Goal: Task Accomplishment & Management: Manage account settings

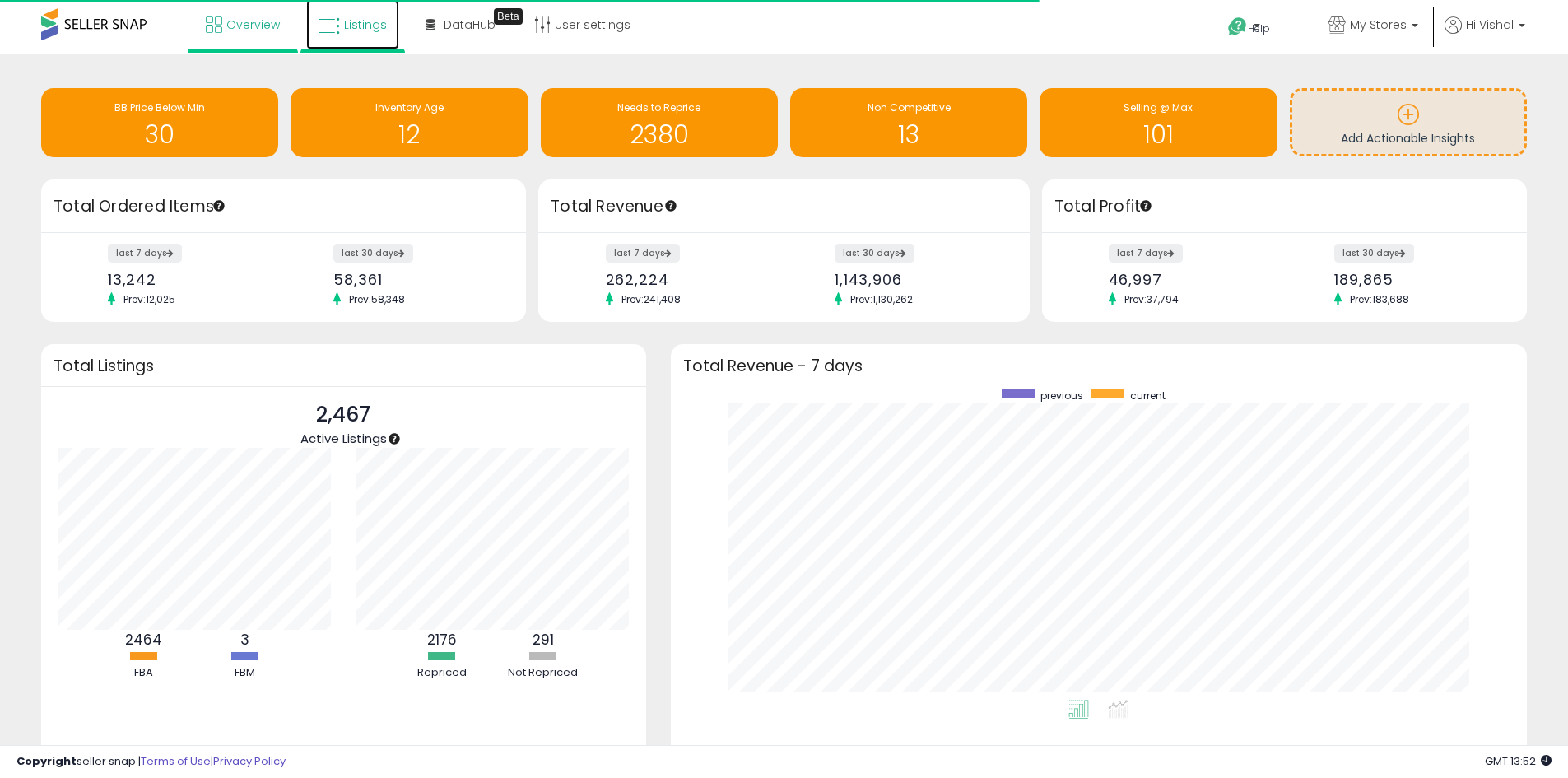
click at [322, 35] on icon at bounding box center [330, 27] width 22 height 22
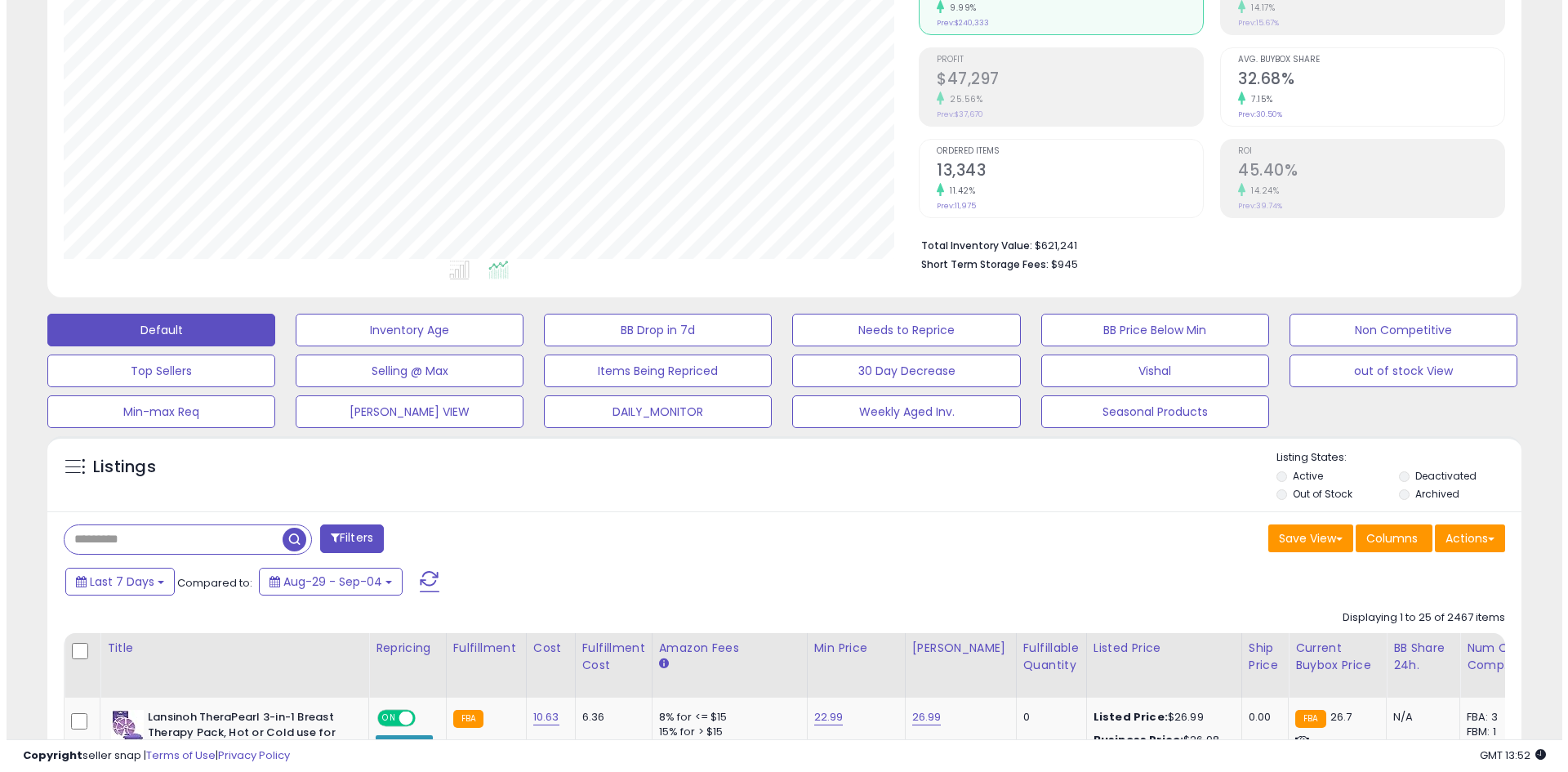
scroll to position [245, 0]
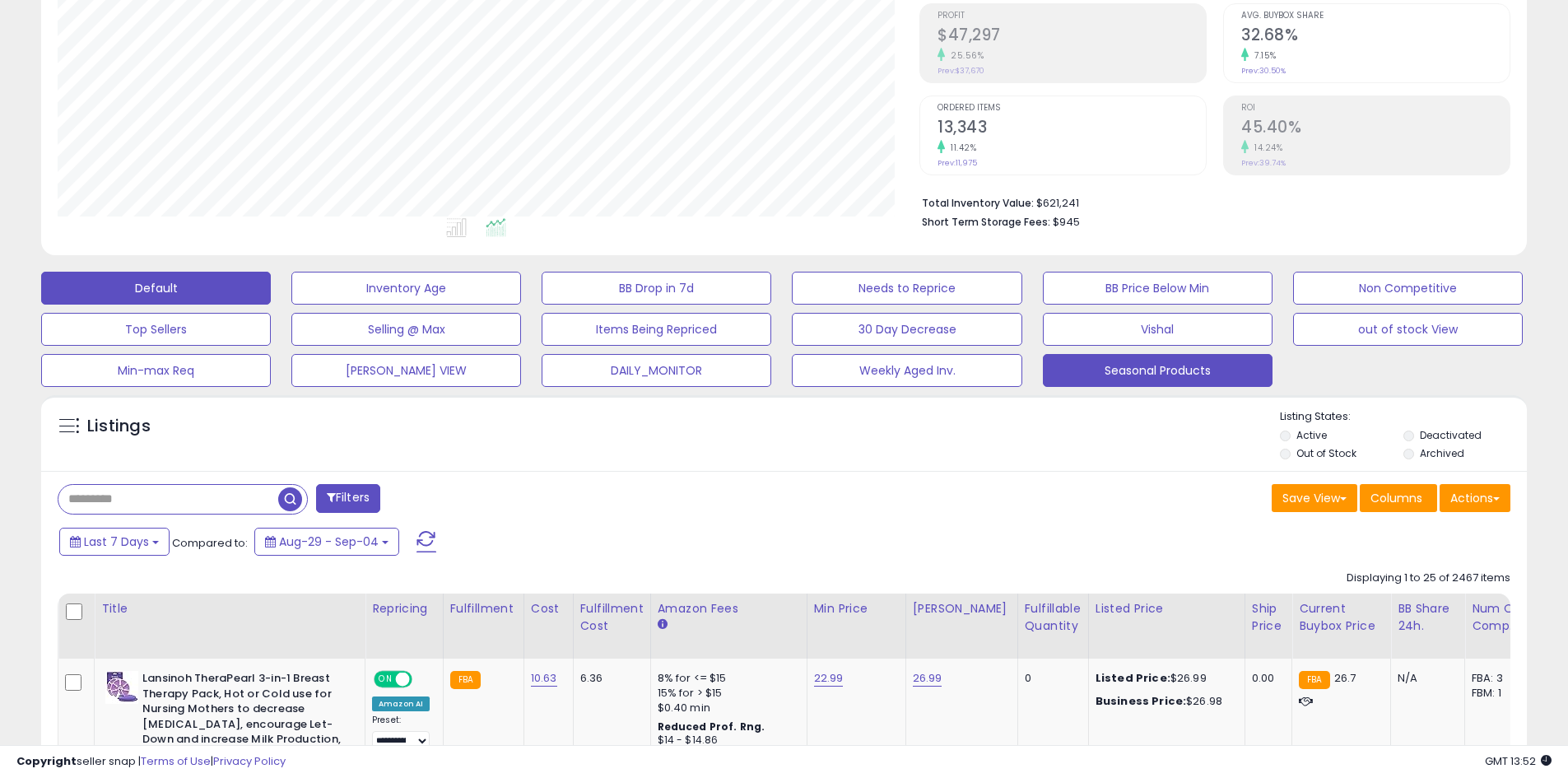
click at [1144, 377] on button "Seasonal Products" at bounding box center [1158, 370] width 230 height 33
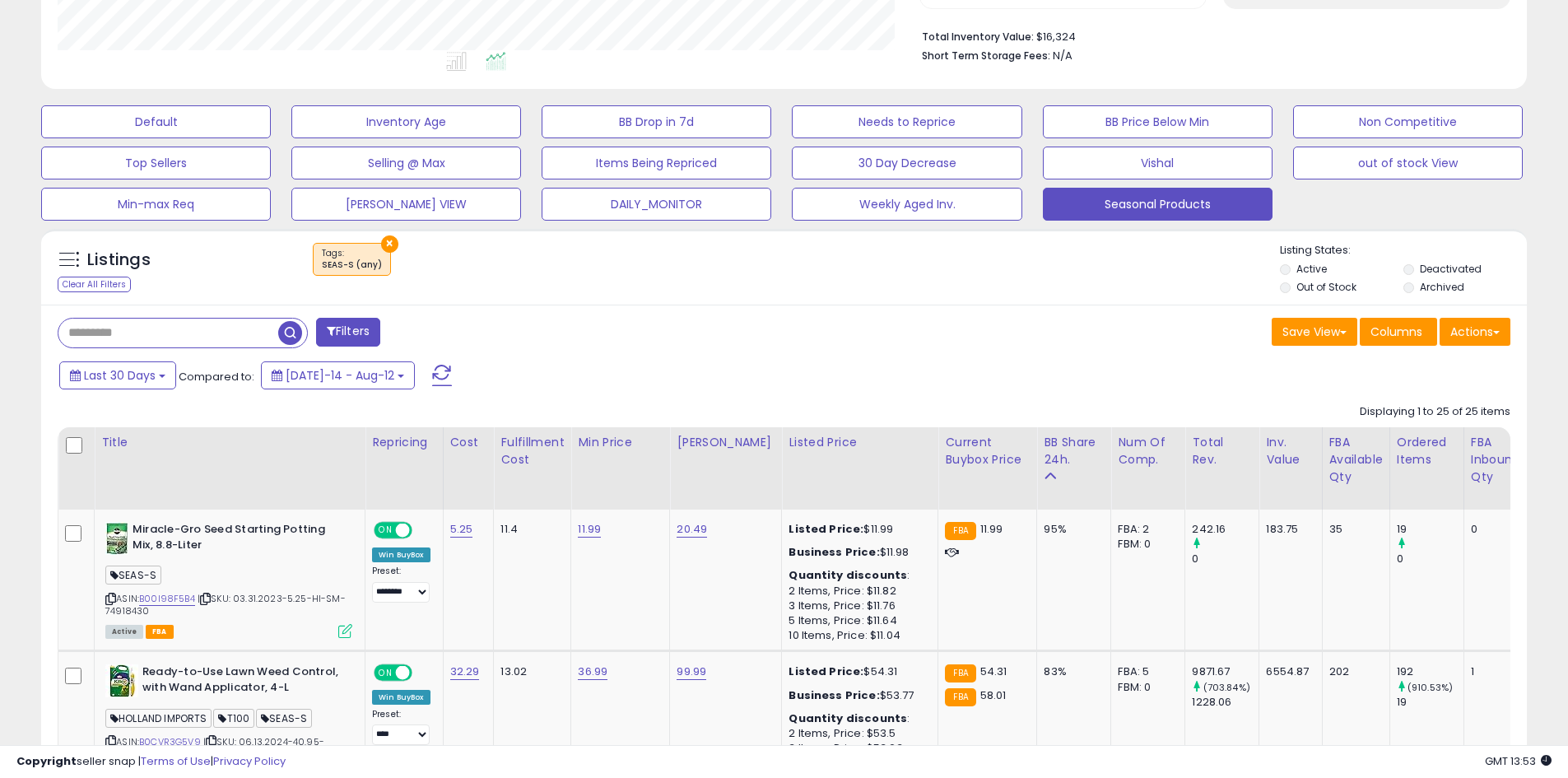
scroll to position [412, 0]
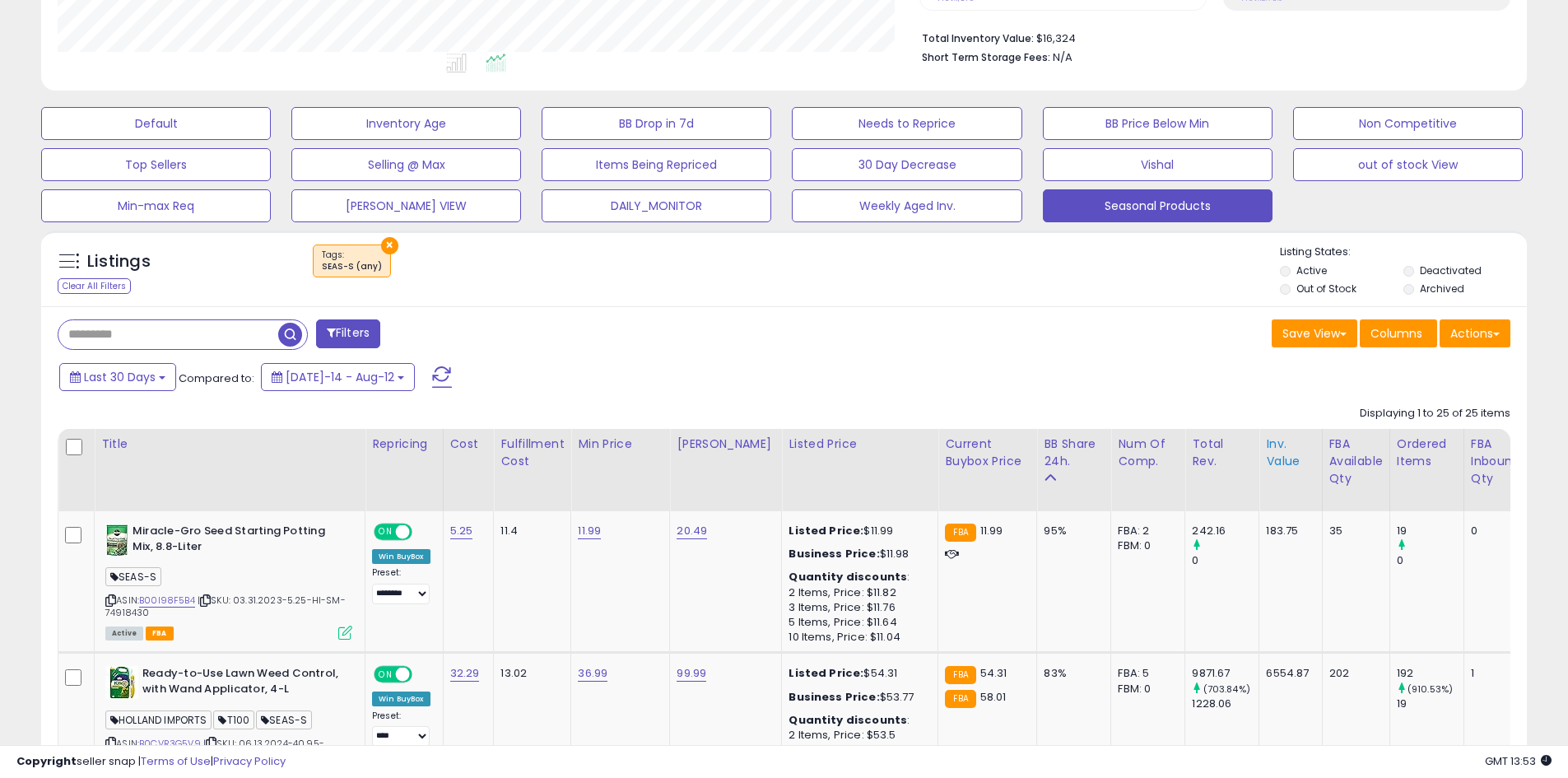
click at [1281, 443] on div "Inv. value" at bounding box center [1291, 453] width 48 height 35
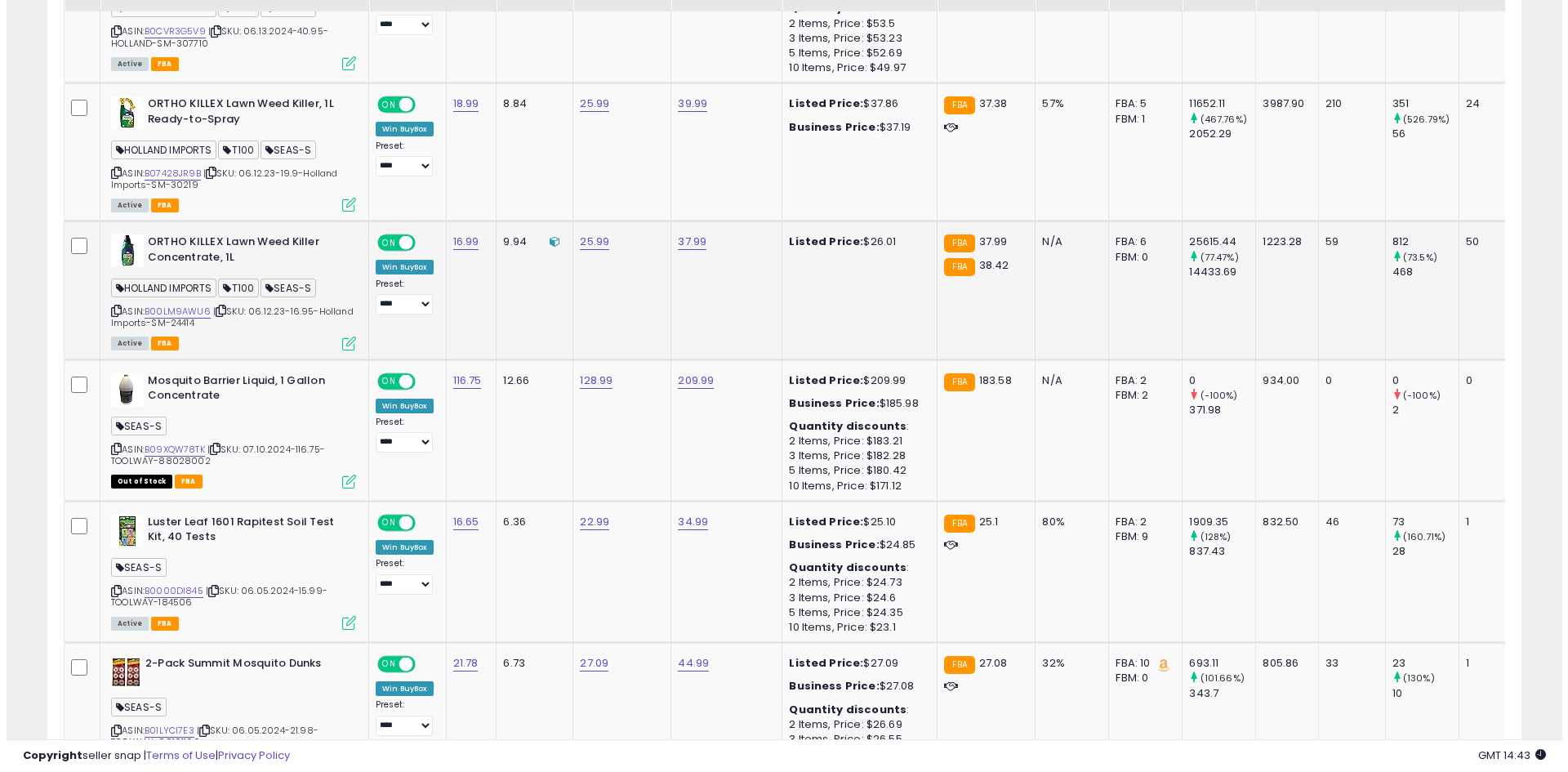
scroll to position [980, 0]
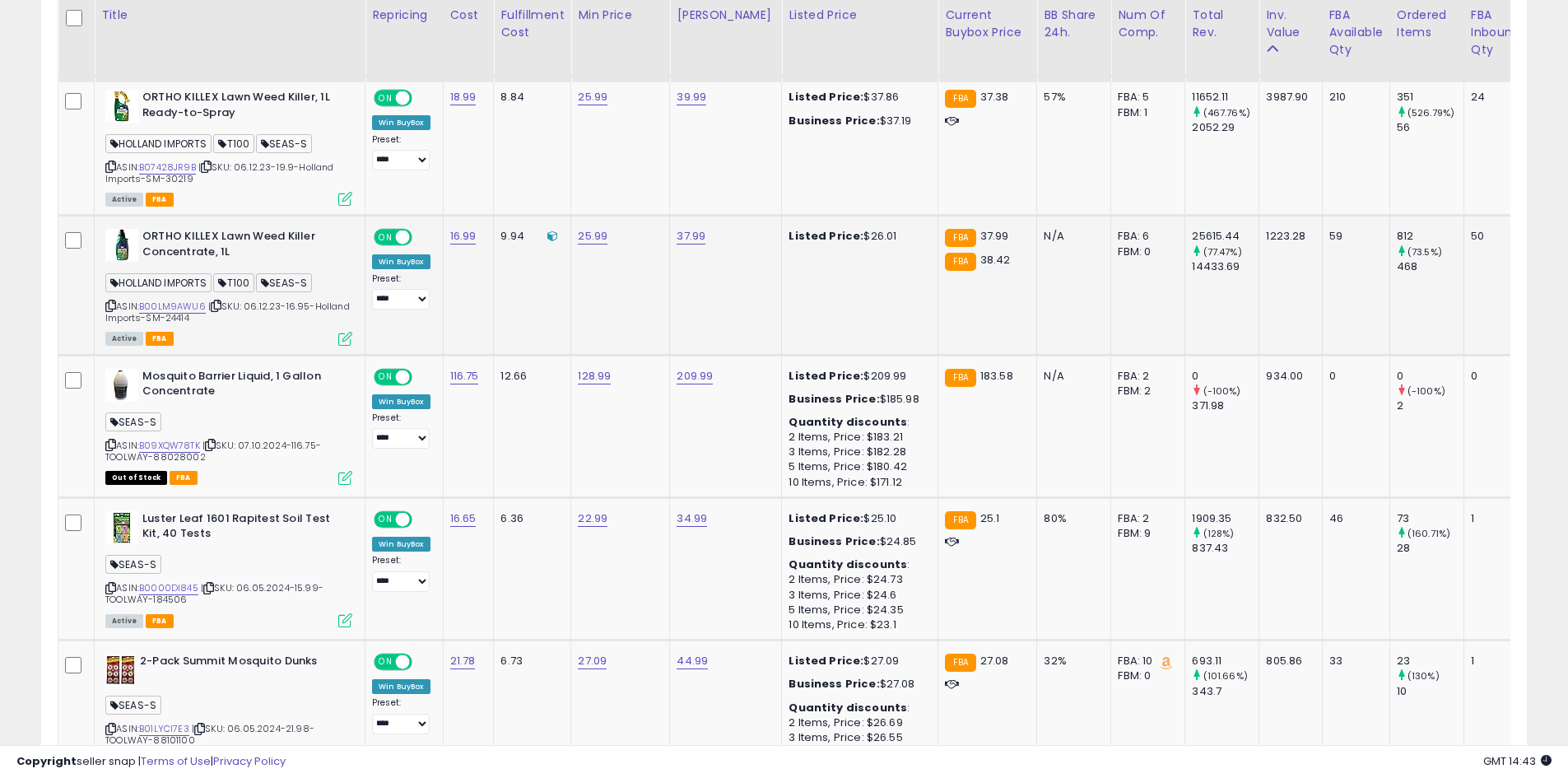
click at [342, 339] on icon at bounding box center [345, 338] width 14 height 14
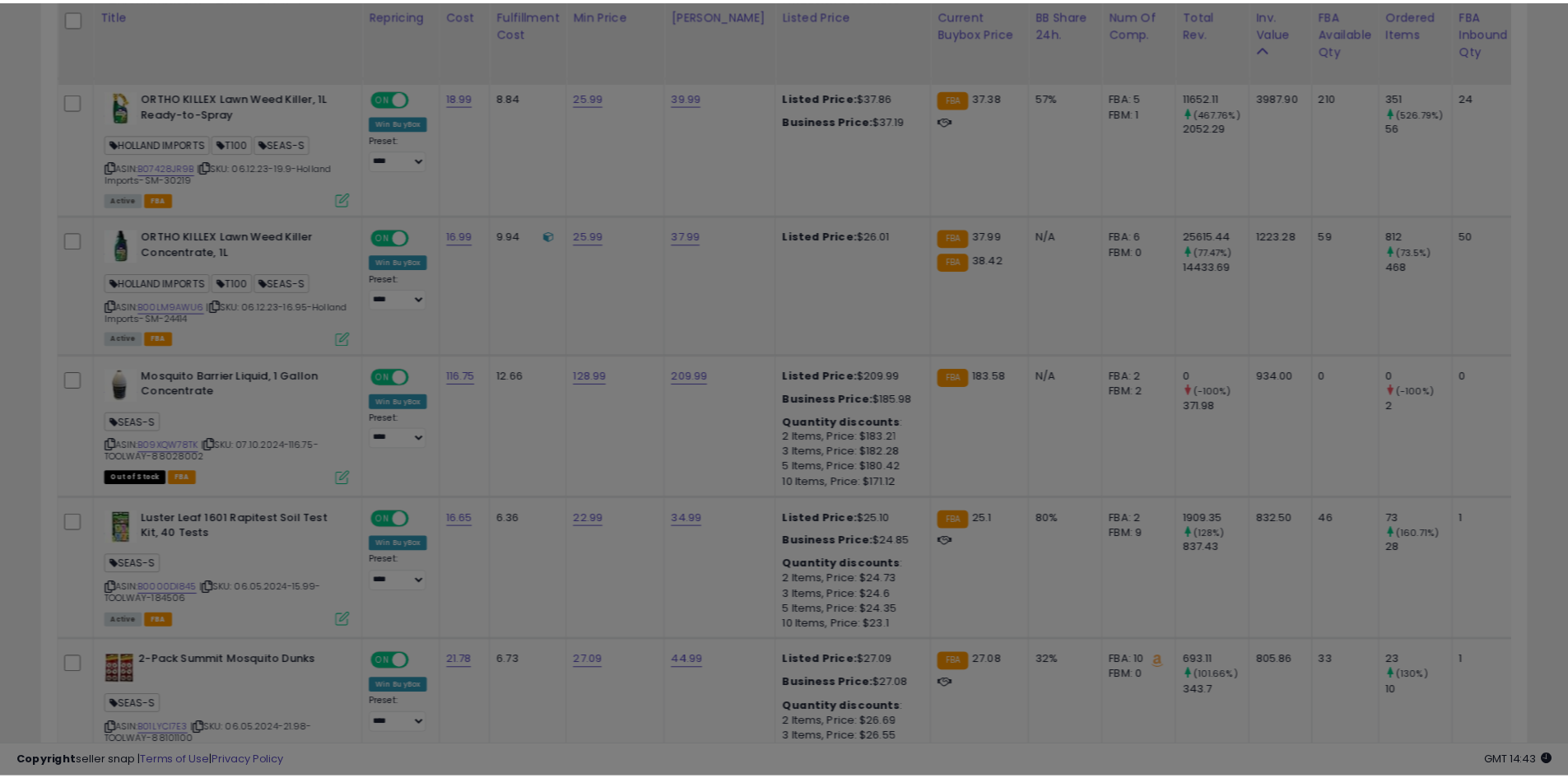
scroll to position [337, 870]
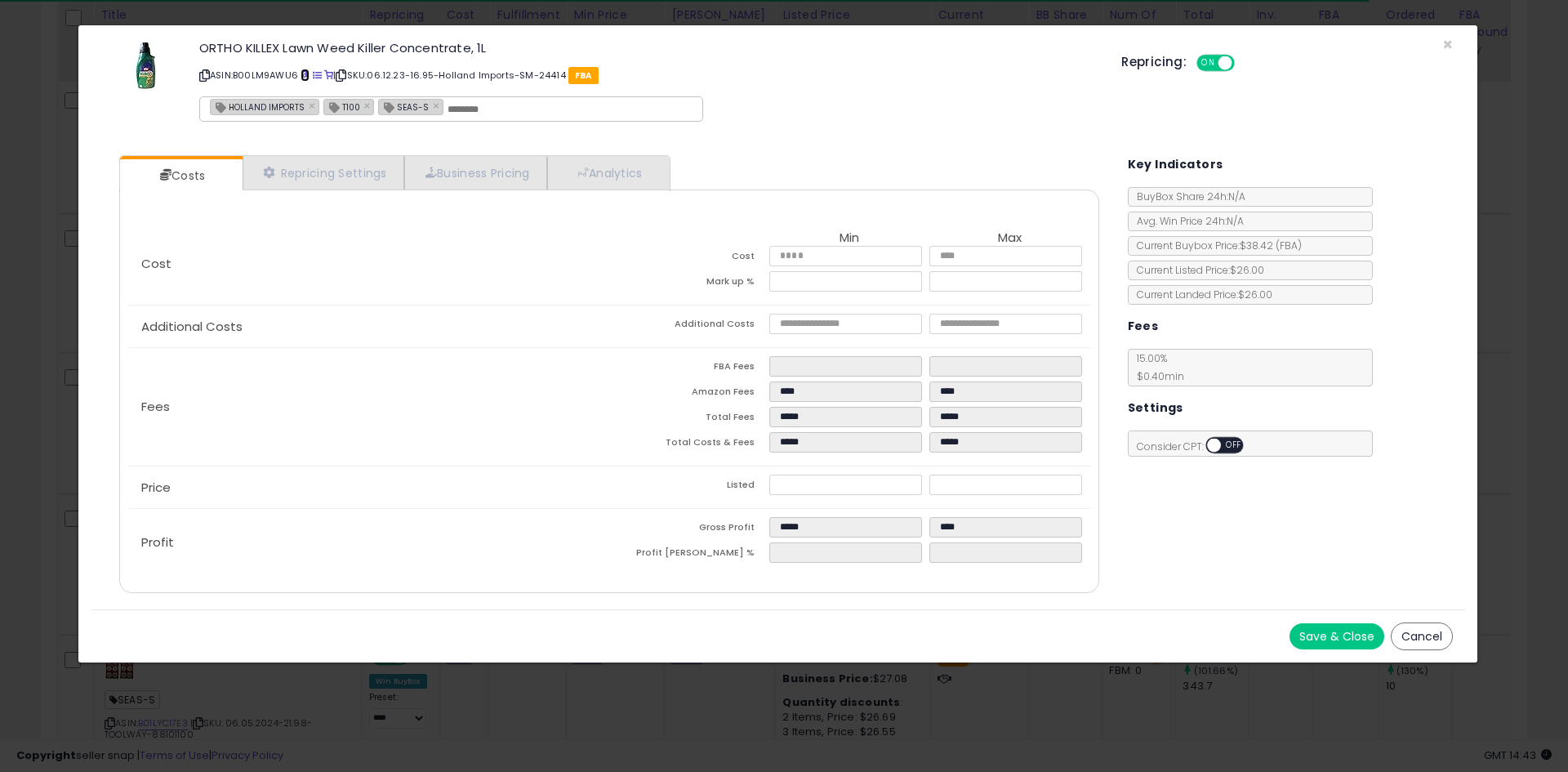
click at [304, 70] on link at bounding box center [305, 75] width 9 height 13
click at [329, 172] on link "Repricing Settings" at bounding box center [323, 172] width 161 height 34
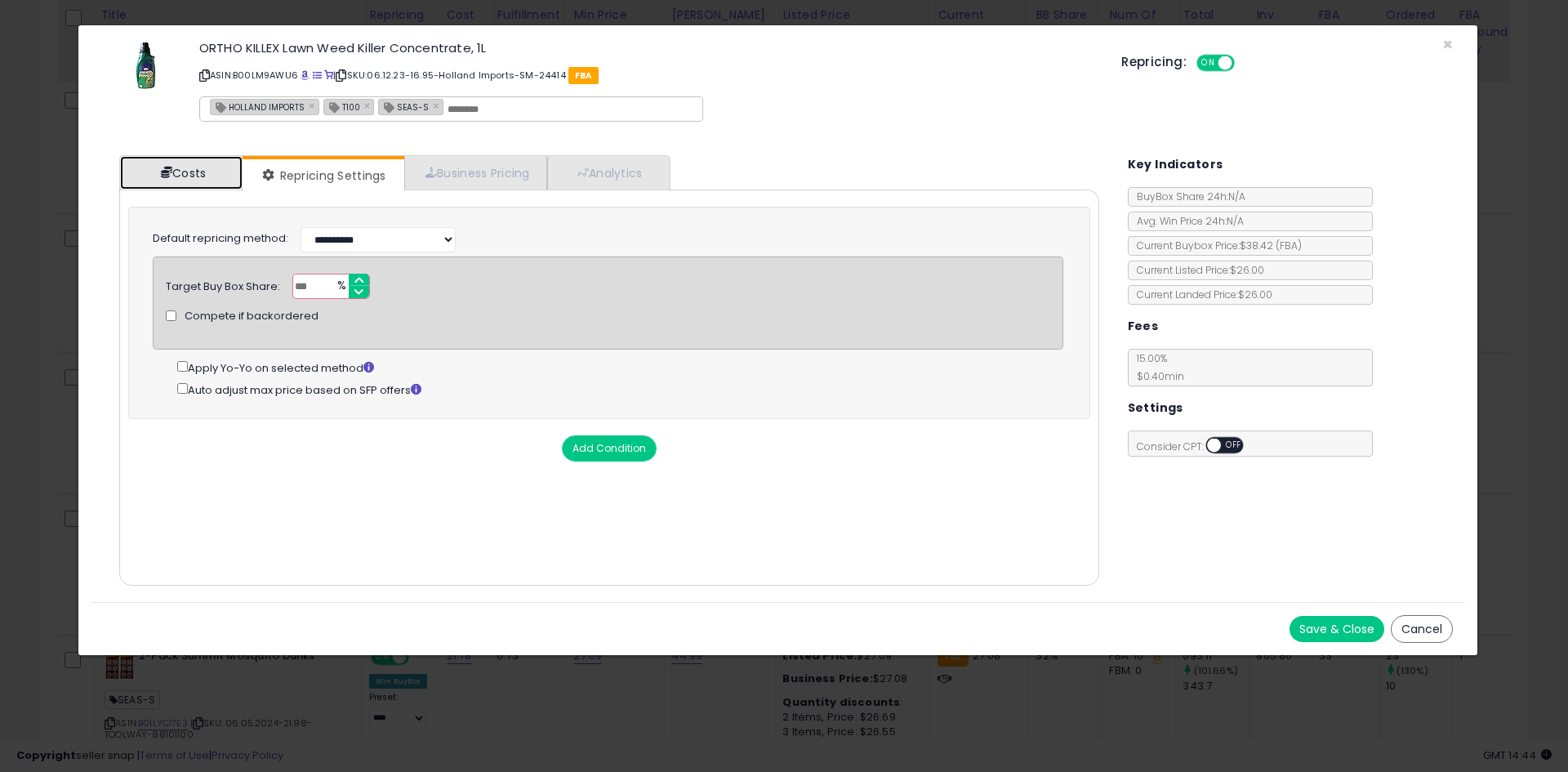
click at [162, 177] on link "Costs" at bounding box center [181, 172] width 123 height 34
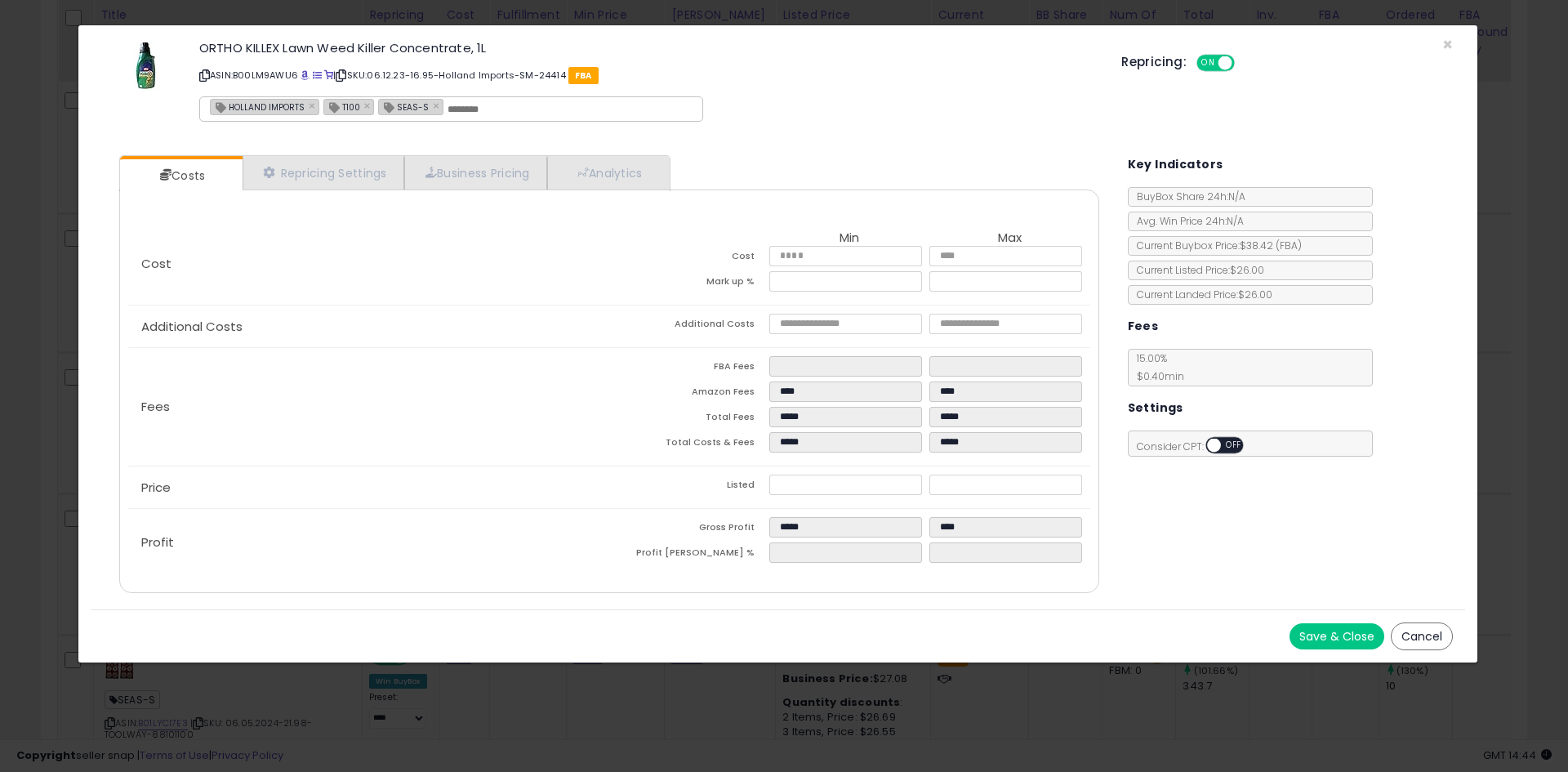
click at [1441, 44] on div "ORTHO KILLEX Lawn Weed Killer Concentrate, 1L ASIN: B00LM9AWU6 | SKU: 06.12.23-…" at bounding box center [778, 84] width 1374 height 93
click at [1447, 46] on span "×" at bounding box center [1447, 44] width 11 height 24
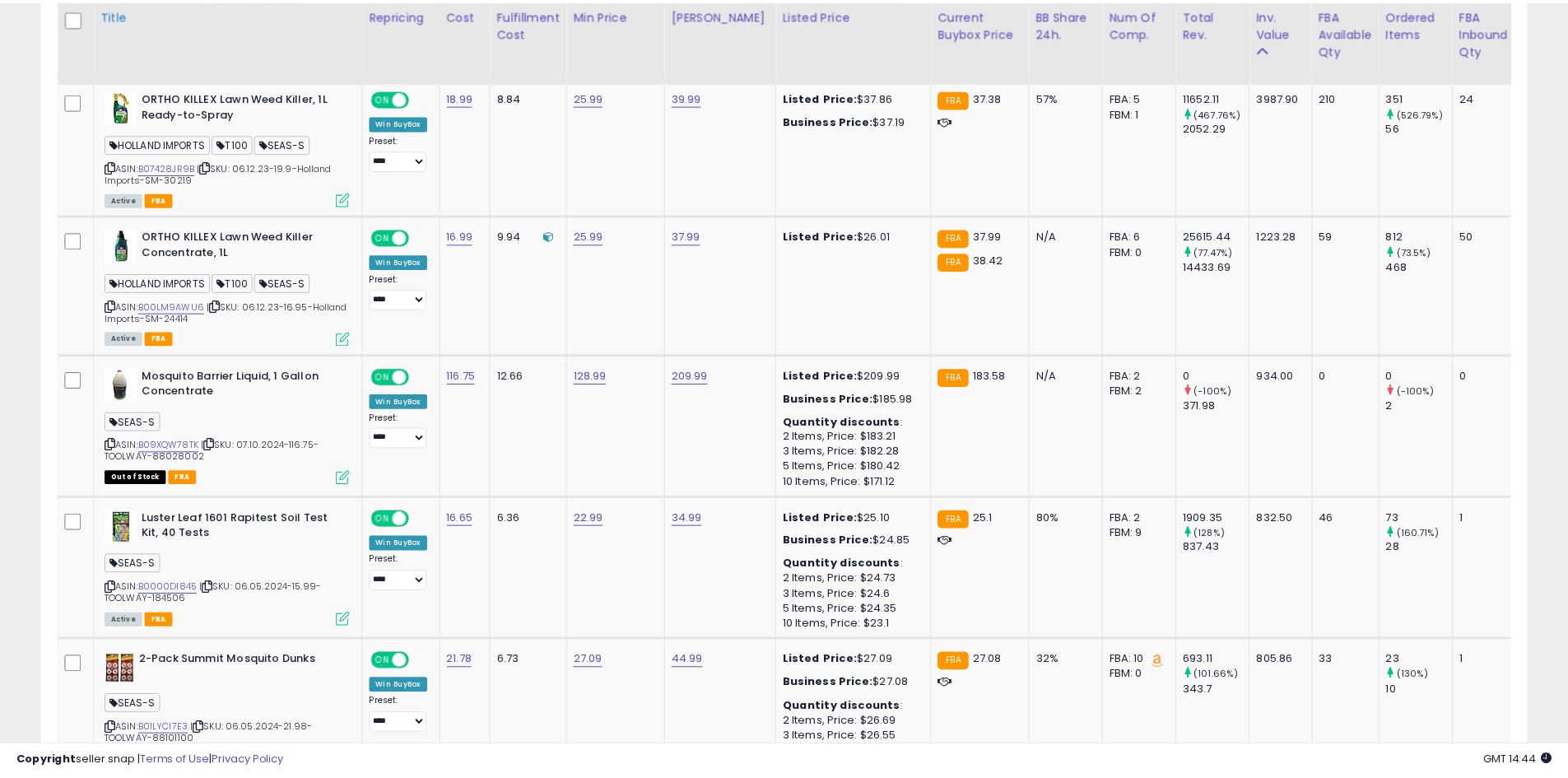
scroll to position [822684, 822357]
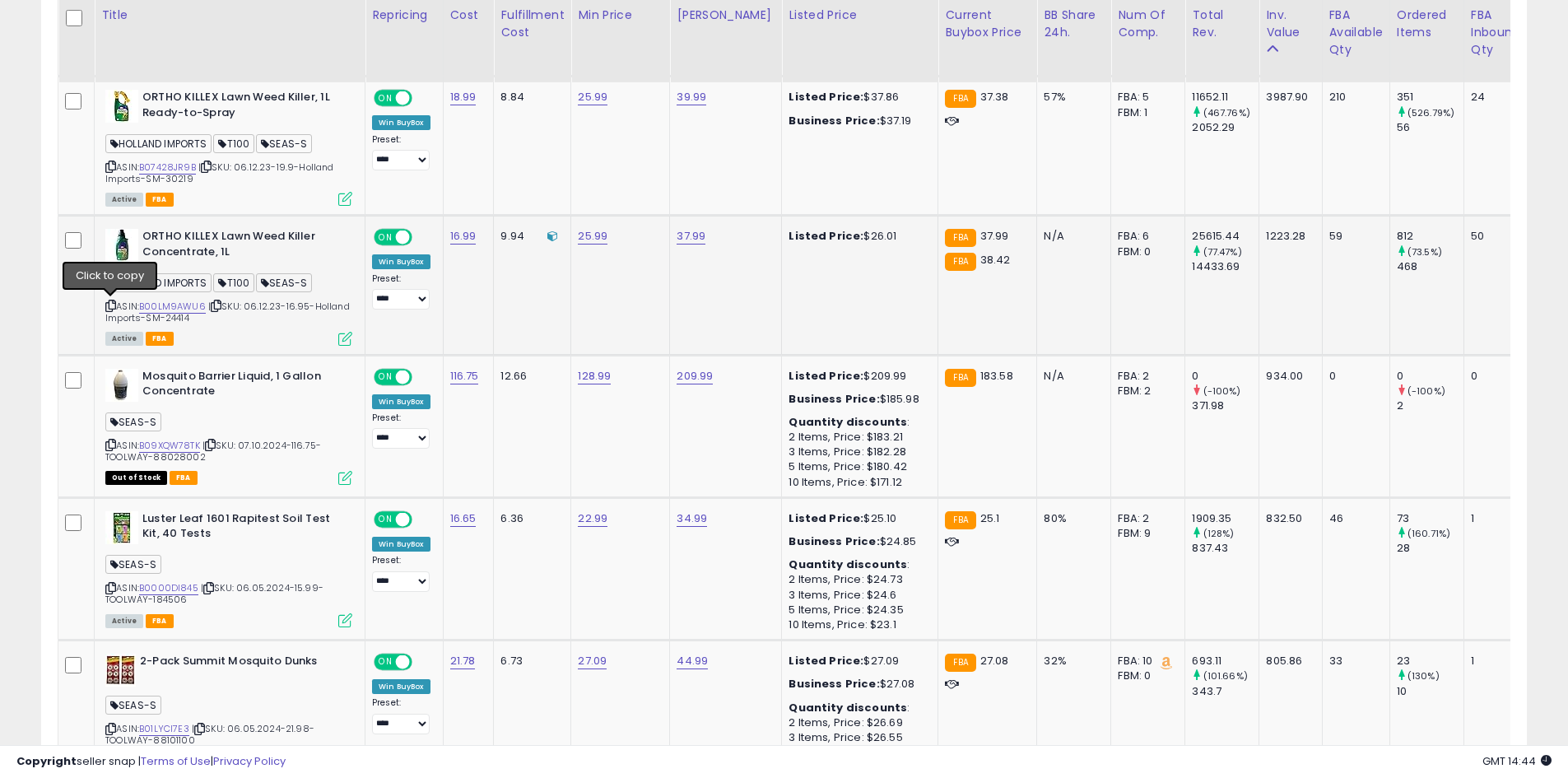
click at [112, 306] on icon at bounding box center [110, 306] width 11 height 9
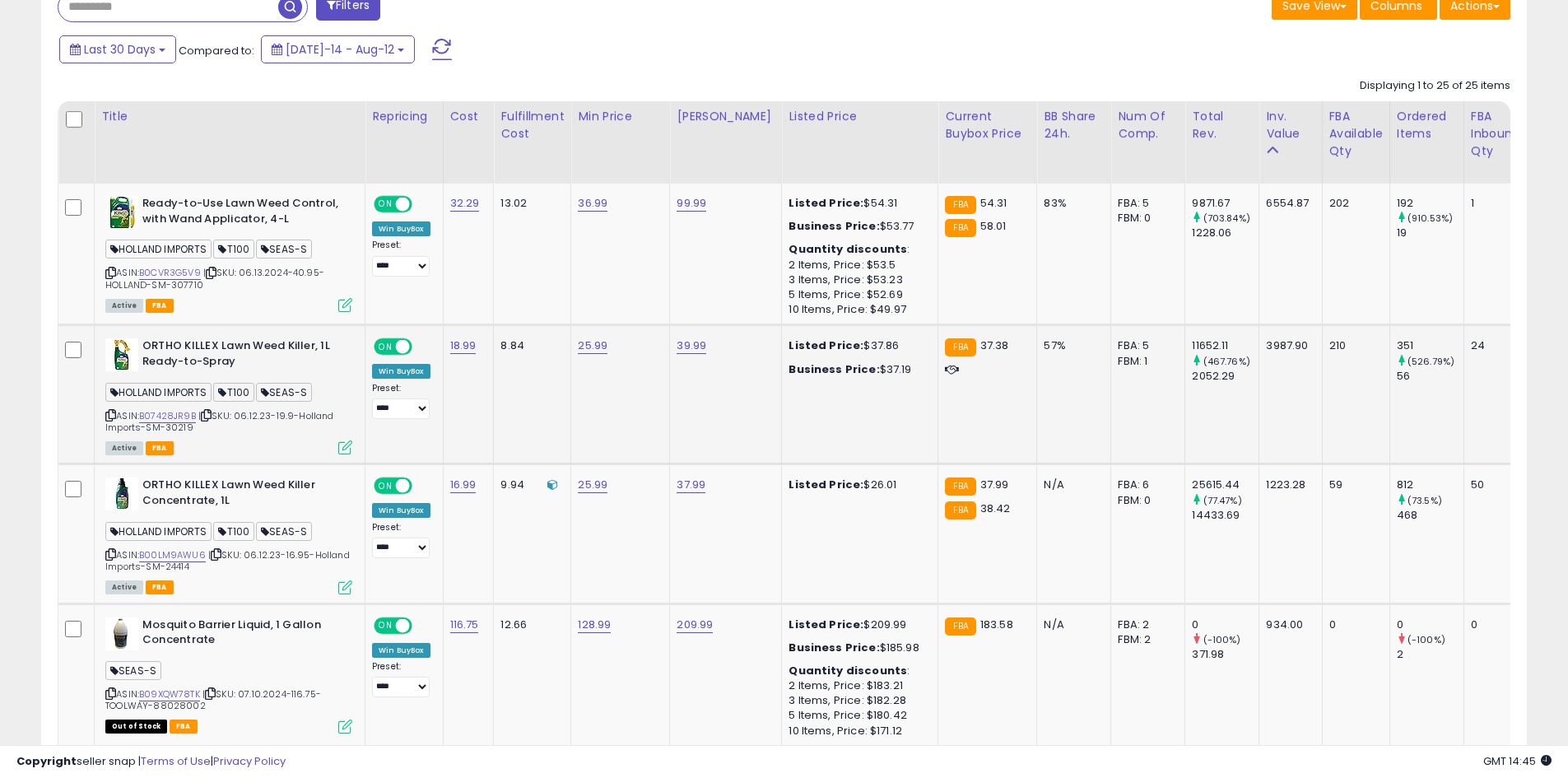
scroll to position [741, 0]
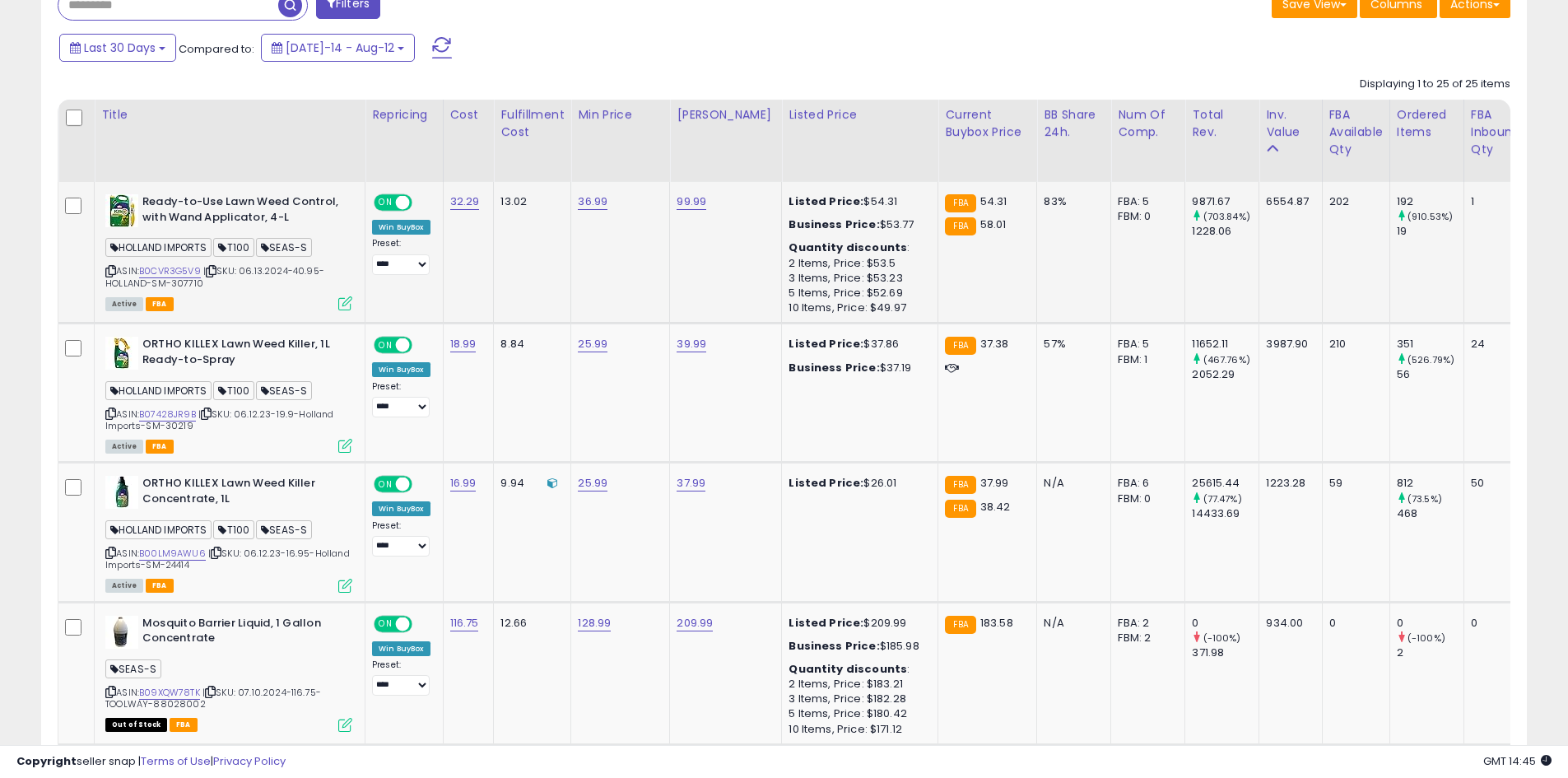
click at [107, 271] on icon at bounding box center [110, 271] width 11 height 9
click at [110, 413] on icon at bounding box center [110, 413] width 11 height 9
click at [1037, 678] on td "N/A" at bounding box center [1074, 673] width 74 height 142
